Goal: Transaction & Acquisition: Purchase product/service

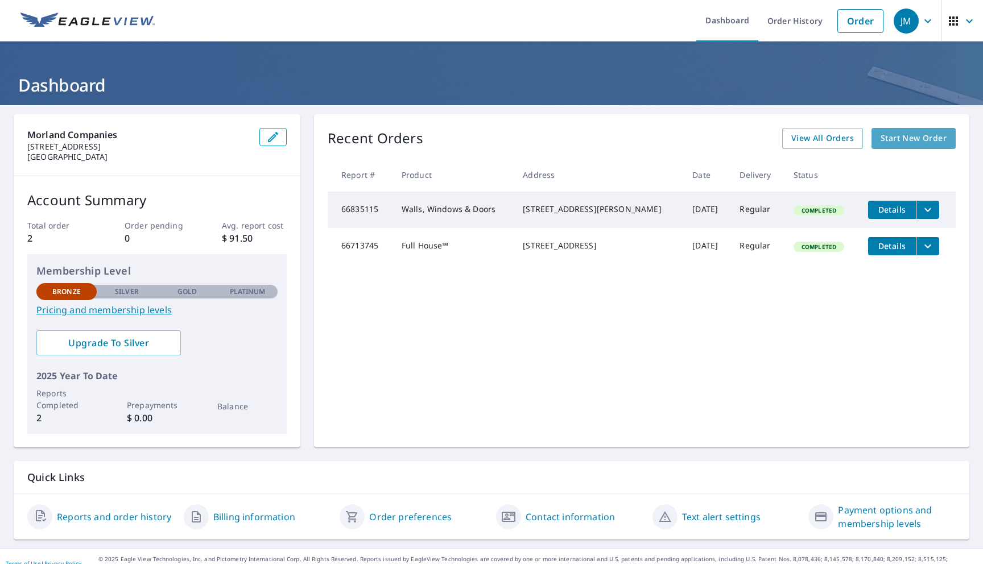
click at [899, 144] on span "Start New Order" at bounding box center [913, 138] width 66 height 14
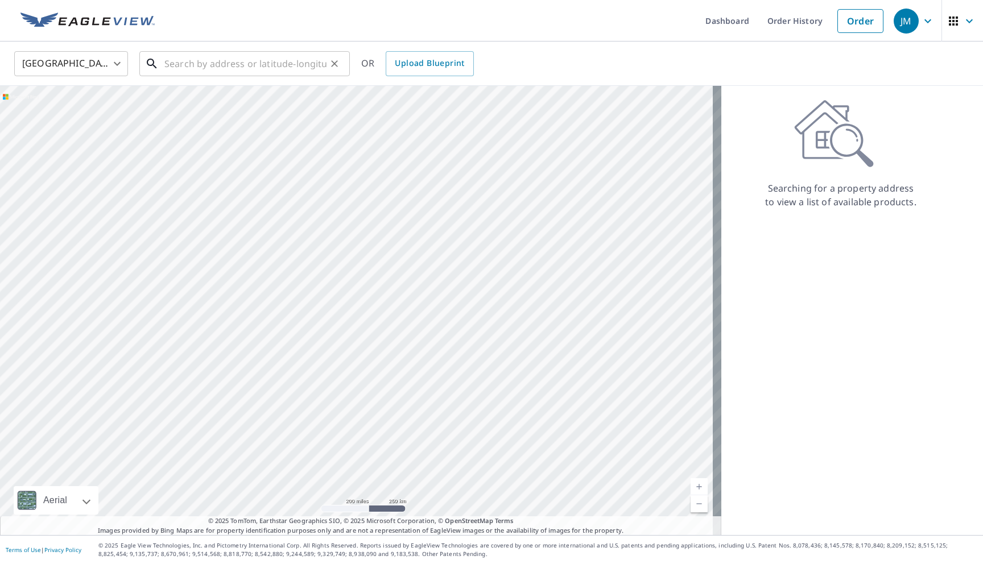
click at [224, 65] on input "text" at bounding box center [245, 64] width 162 height 32
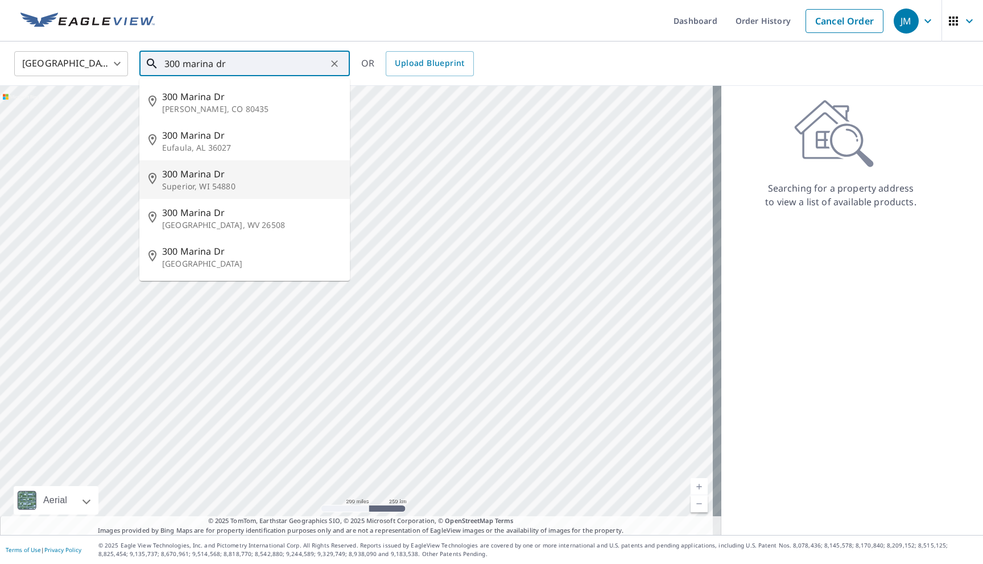
click at [217, 179] on span "300 Marina Dr" at bounding box center [251, 174] width 179 height 14
type input "[STREET_ADDRESS][PERSON_NAME]"
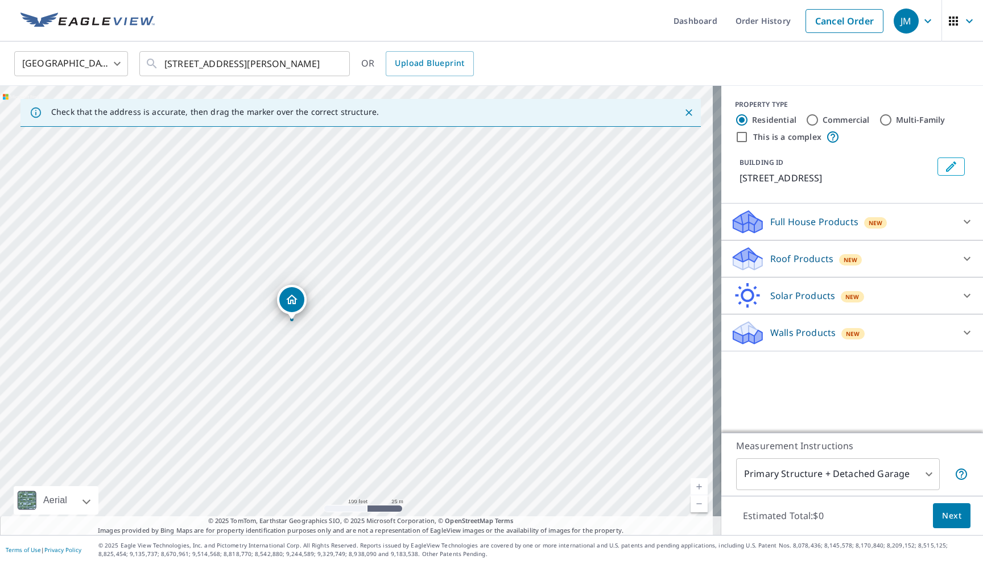
drag, startPoint x: 329, startPoint y: 307, endPoint x: 516, endPoint y: 238, distance: 200.1
click at [516, 238] on div "[STREET_ADDRESS][PERSON_NAME]" at bounding box center [360, 310] width 721 height 449
drag, startPoint x: 516, startPoint y: 238, endPoint x: 780, endPoint y: 63, distance: 316.4
click at [780, 63] on div "United States US ​ [STREET_ADDRESS][PERSON_NAME] ​ OR Upload Blueprint Check th…" at bounding box center [491, 289] width 983 height 494
click at [807, 120] on input "Commercial" at bounding box center [812, 120] width 14 height 14
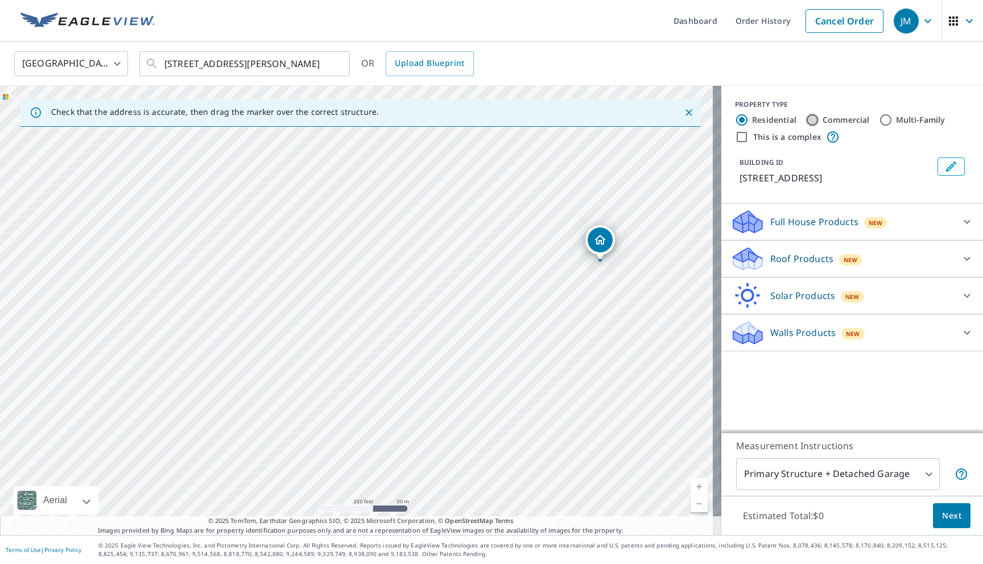
radio input "true"
type input "4"
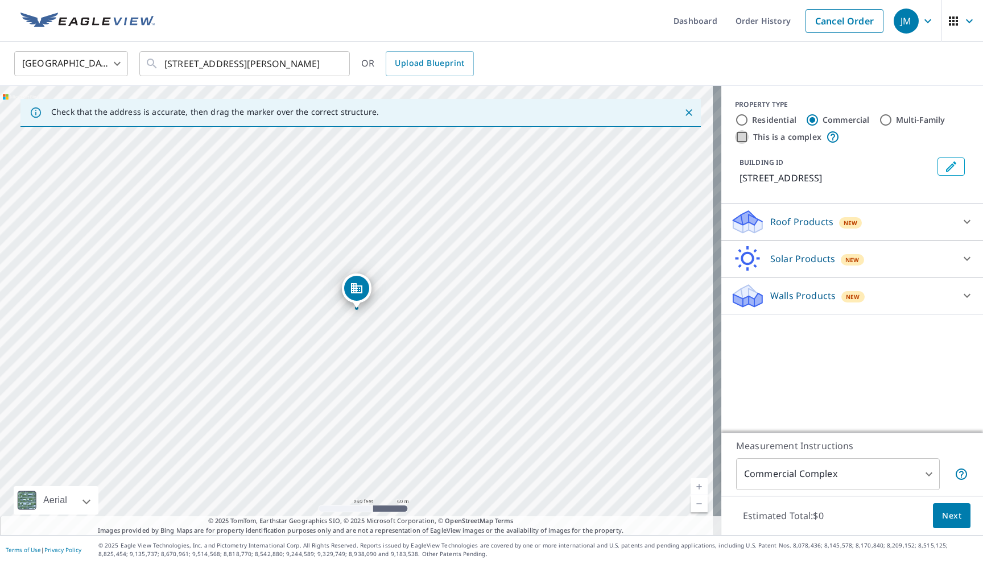
click at [737, 142] on input "This is a complex" at bounding box center [742, 137] width 14 height 14
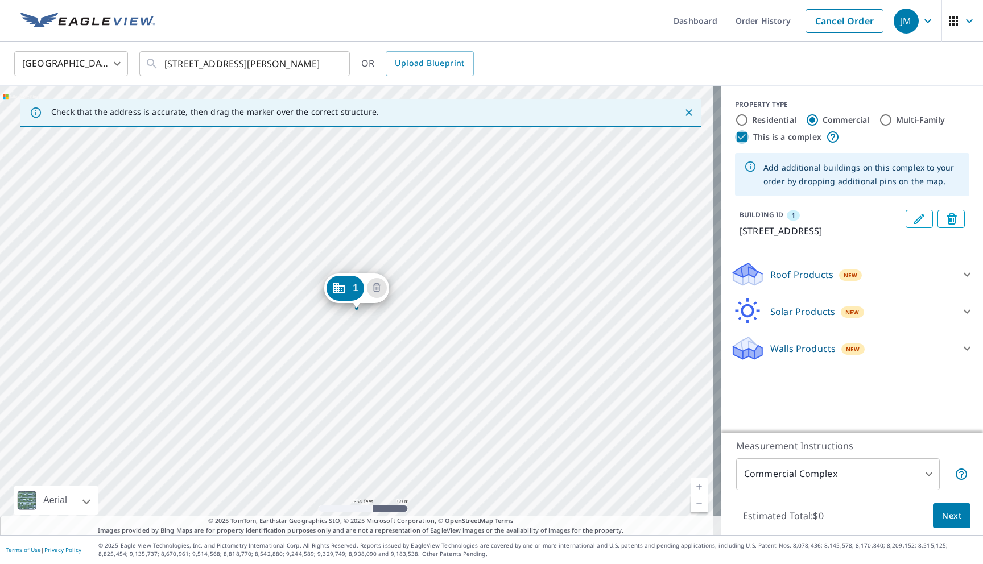
click at [736, 141] on input "This is a complex" at bounding box center [742, 137] width 14 height 14
checkbox input "false"
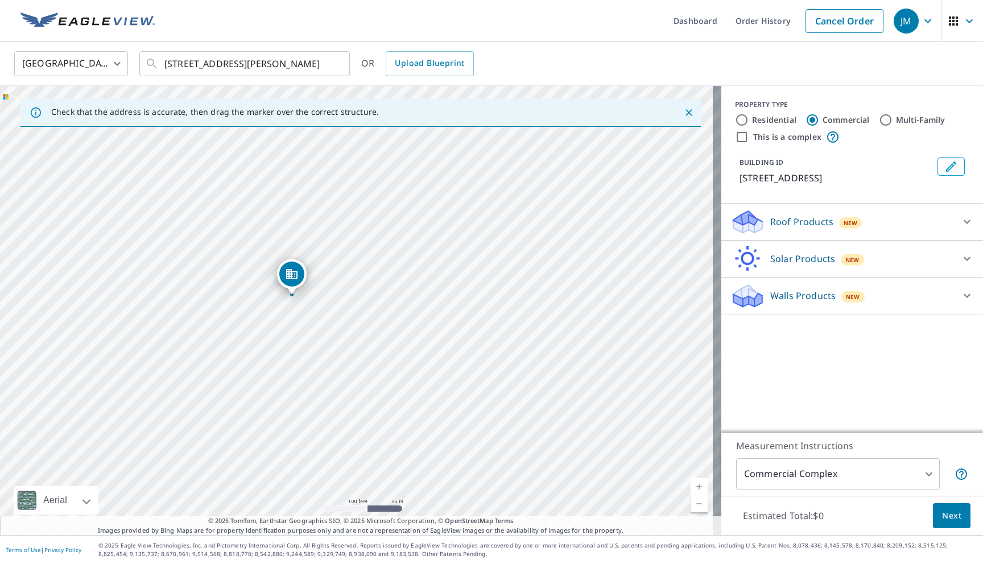
click at [818, 297] on p "Walls Products" at bounding box center [802, 296] width 65 height 14
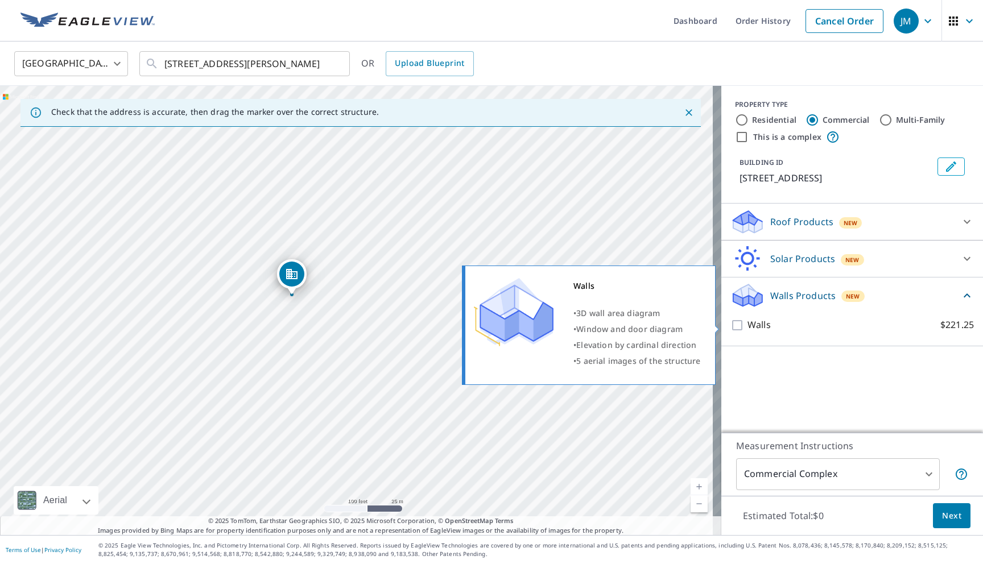
click at [732, 326] on input "Walls $221.25" at bounding box center [738, 325] width 17 height 14
checkbox input "true"
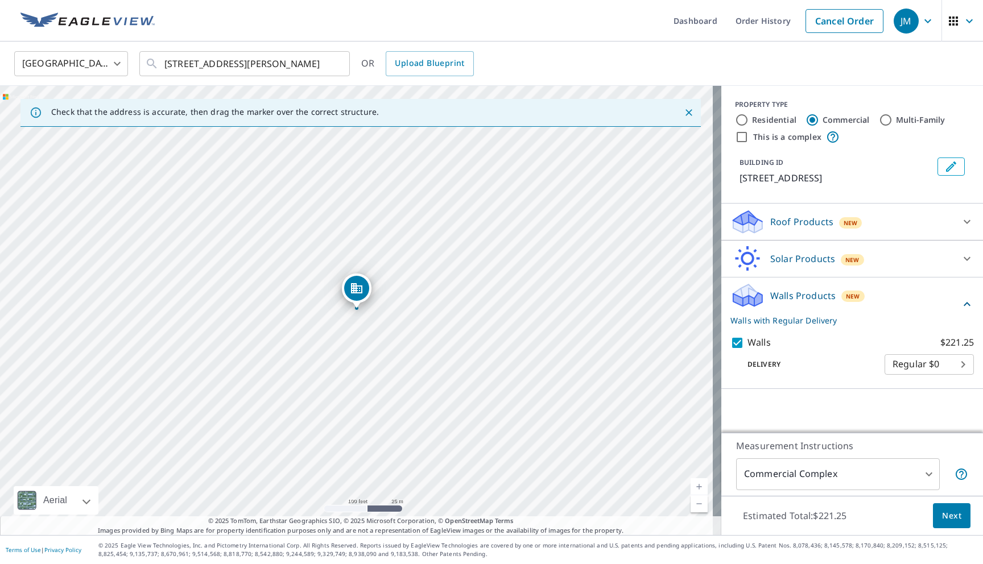
click at [929, 368] on body "JM JM Dashboard Order History Cancel Order JM United States [GEOGRAPHIC_DATA] ​…" at bounding box center [491, 282] width 983 height 564
click at [862, 346] on div at bounding box center [491, 282] width 983 height 564
click at [956, 363] on body "JM JM Dashboard Order History Cancel Order JM United States [GEOGRAPHIC_DATA] ​…" at bounding box center [491, 282] width 983 height 564
click at [955, 363] on ul "Regular $0" at bounding box center [920, 364] width 89 height 30
click at [909, 330] on div at bounding box center [491, 282] width 983 height 564
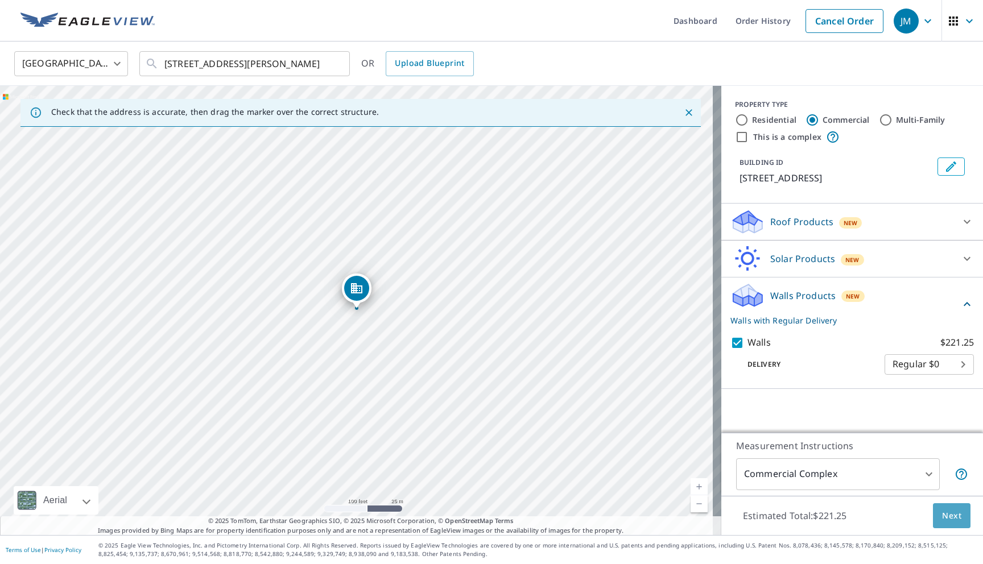
click at [942, 515] on span "Next" at bounding box center [951, 516] width 19 height 14
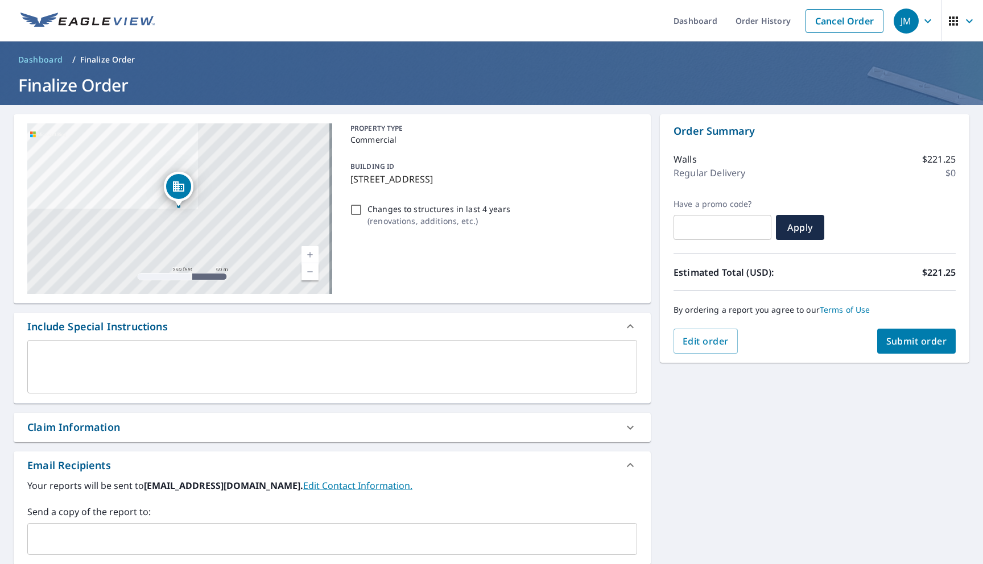
click at [908, 347] on button "Submit order" at bounding box center [916, 341] width 79 height 25
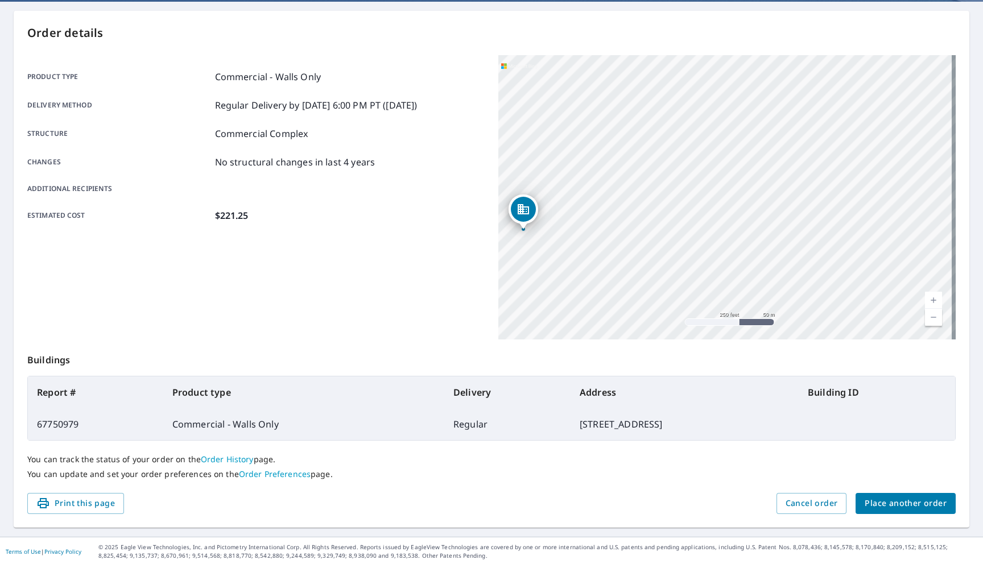
scroll to position [105, 0]
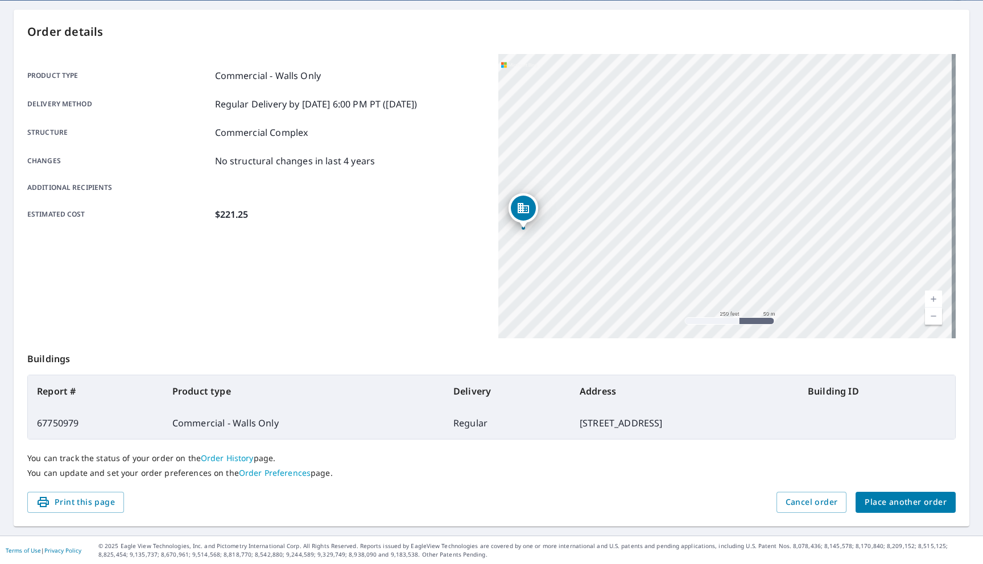
click at [282, 475] on link "Order Preferences" at bounding box center [275, 472] width 72 height 11
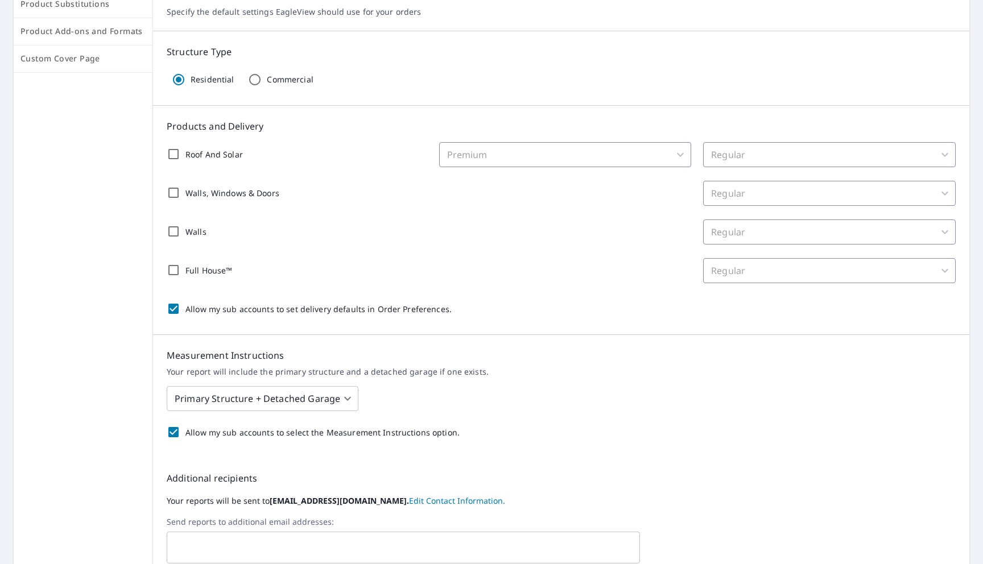
scroll to position [148, 0]
click at [726, 231] on div "Regular" at bounding box center [829, 234] width 252 height 25
click at [742, 189] on div "Regular" at bounding box center [829, 195] width 252 height 25
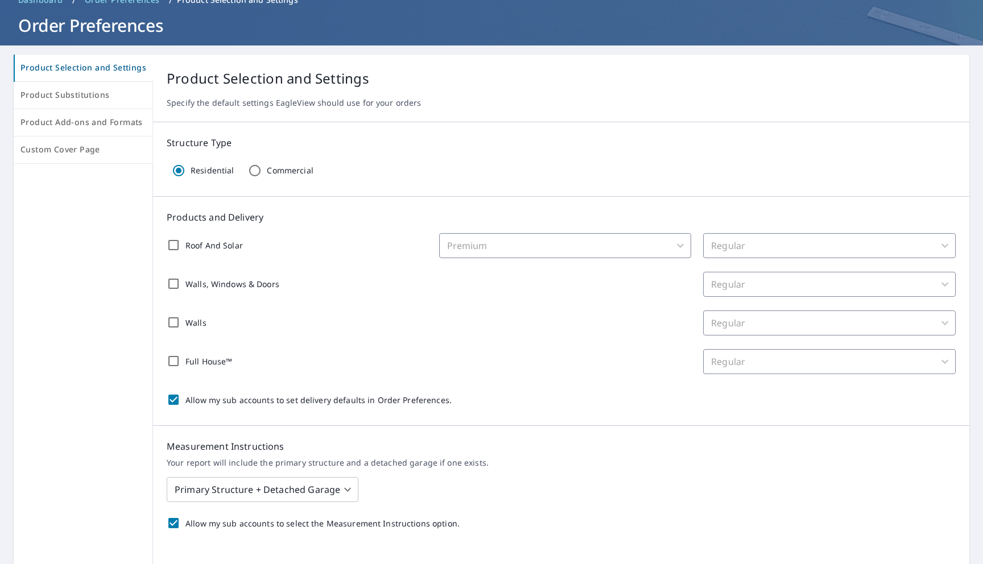
scroll to position [46, 0]
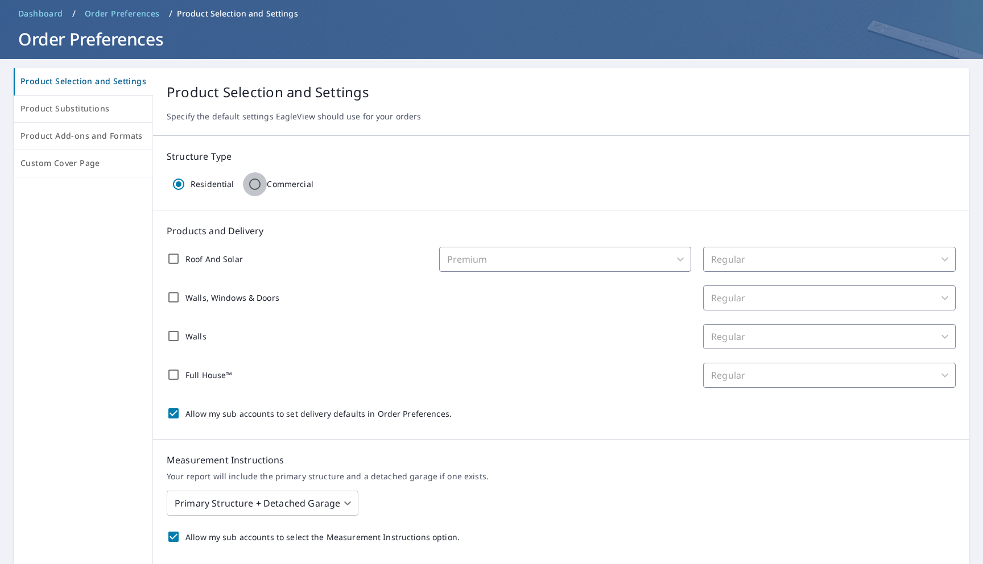
click at [252, 180] on input "Commercial" at bounding box center [255, 184] width 24 height 24
radio input "true"
radio input "false"
checkbox input "false"
type input "32"
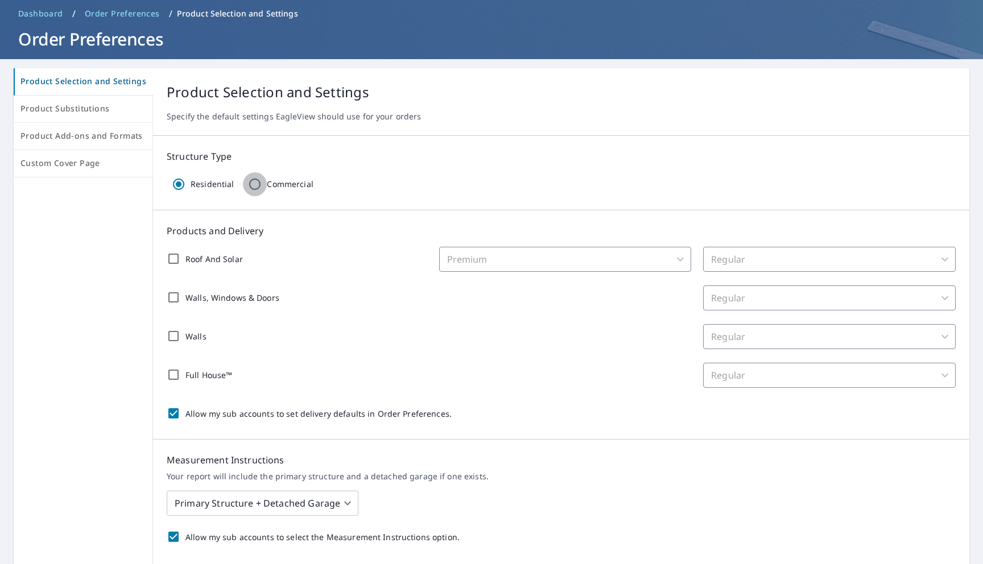
checkbox input "false"
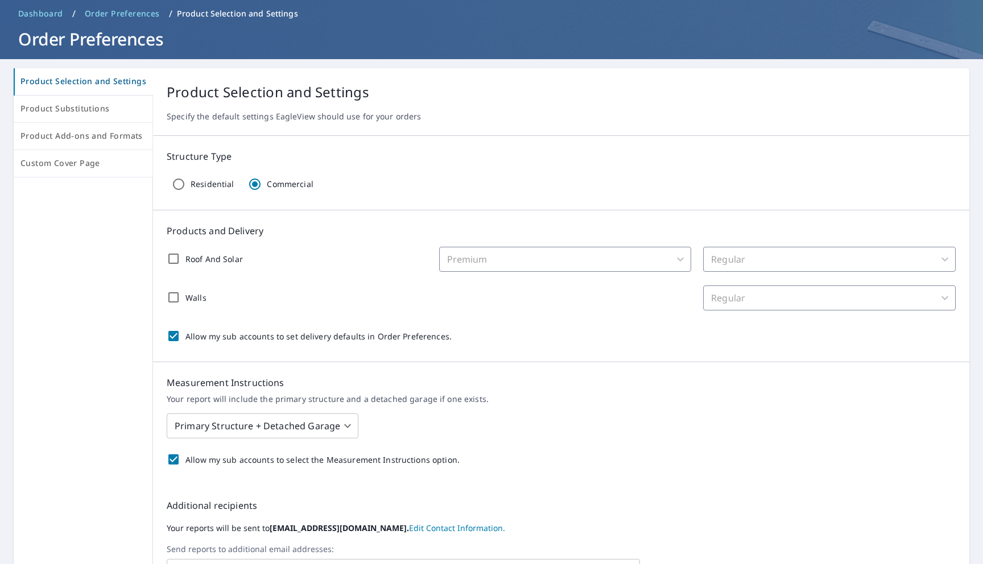
click at [123, 14] on span "Order Preferences" at bounding box center [122, 13] width 75 height 11
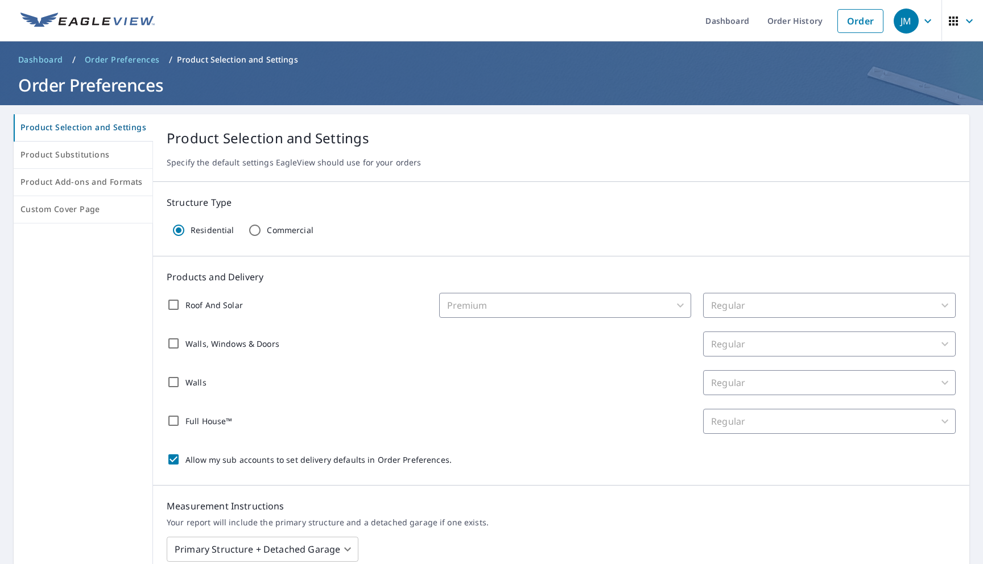
click at [51, 57] on span "Dashboard" at bounding box center [40, 59] width 45 height 11
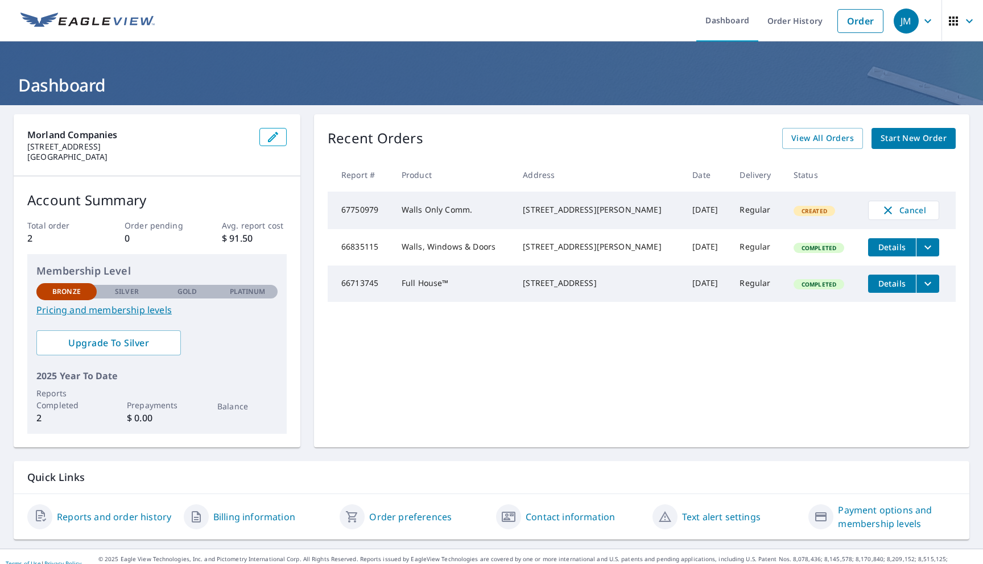
click at [124, 309] on link "Pricing and membership levels" at bounding box center [156, 310] width 241 height 14
